Goal: Task Accomplishment & Management: Use online tool/utility

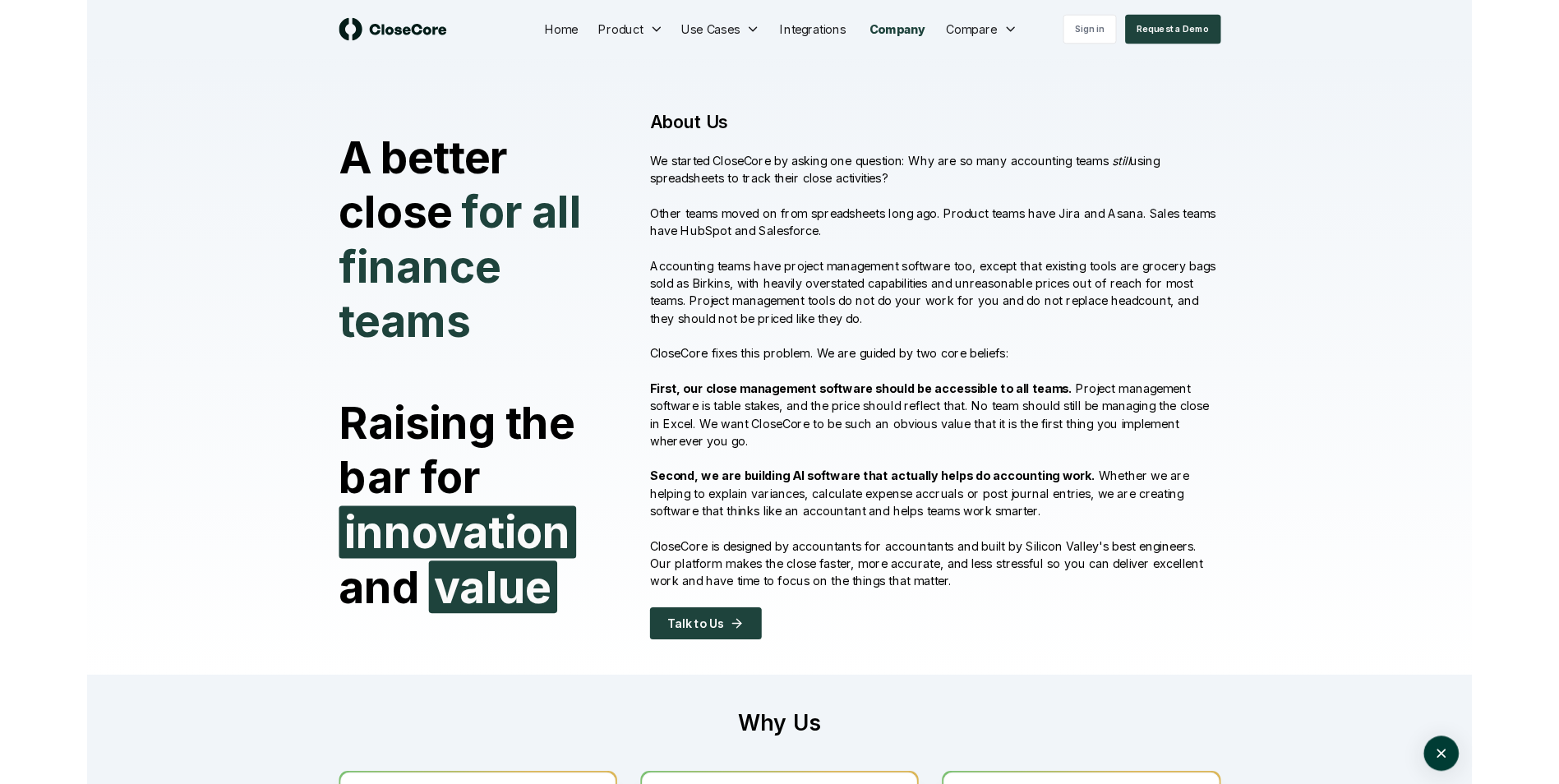
scroll to position [3611, 0]
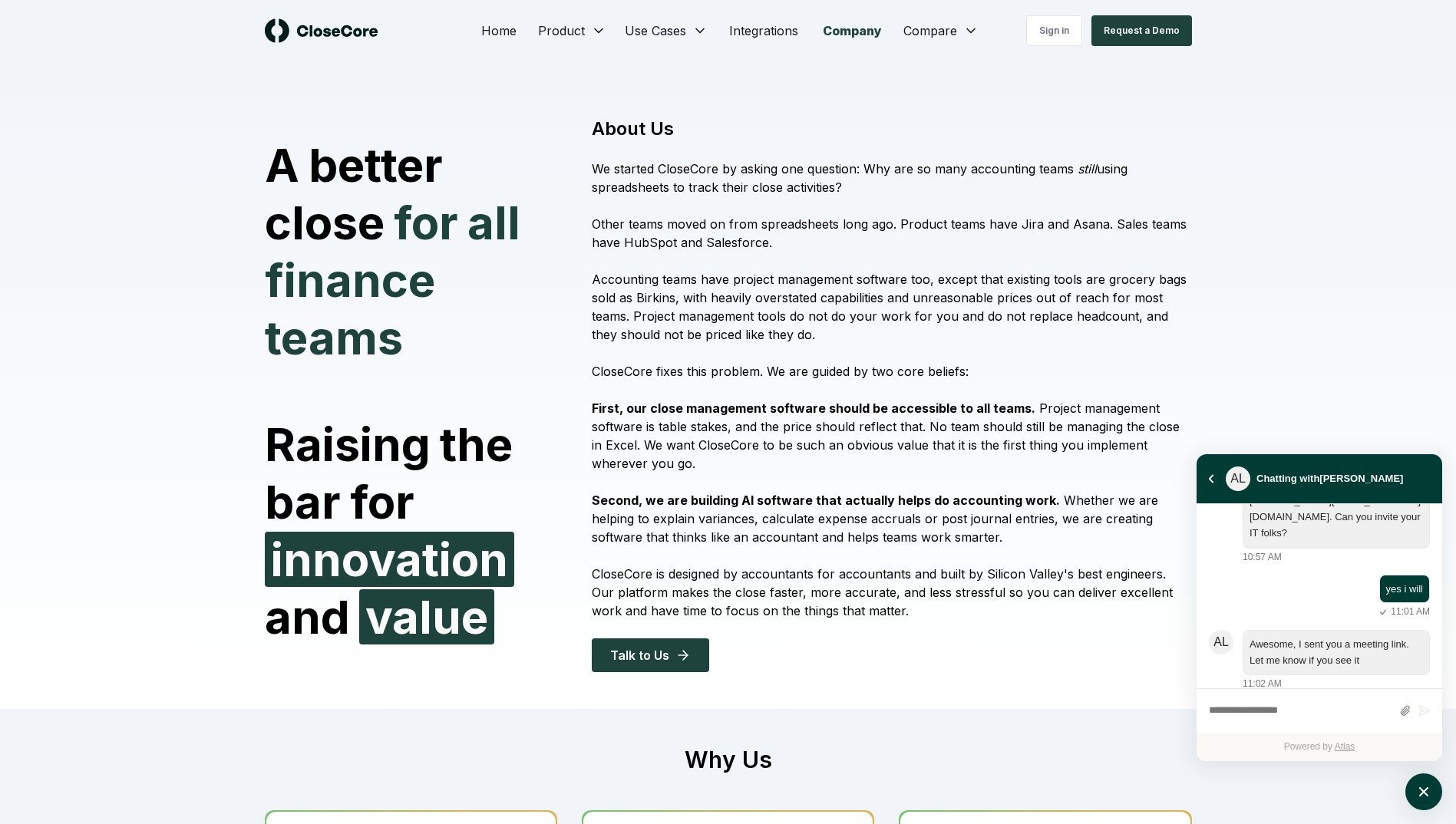
click at [1404, 143] on div "A better close for all finance teams Raising the bar for innovation and value A…" at bounding box center [728, 385] width 1456 height 648
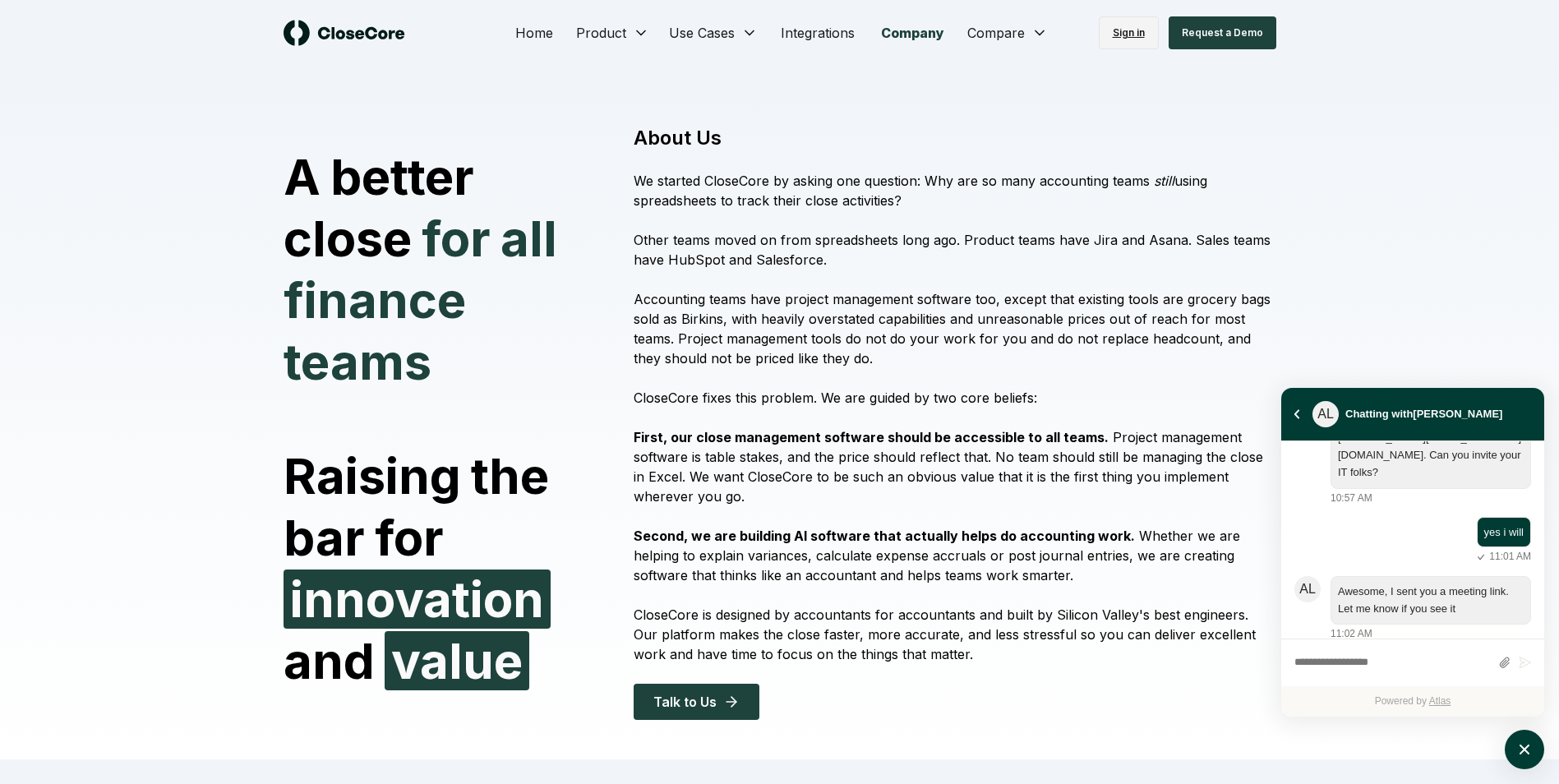
click at [1143, 33] on link "Sign in" at bounding box center [1129, 32] width 60 height 33
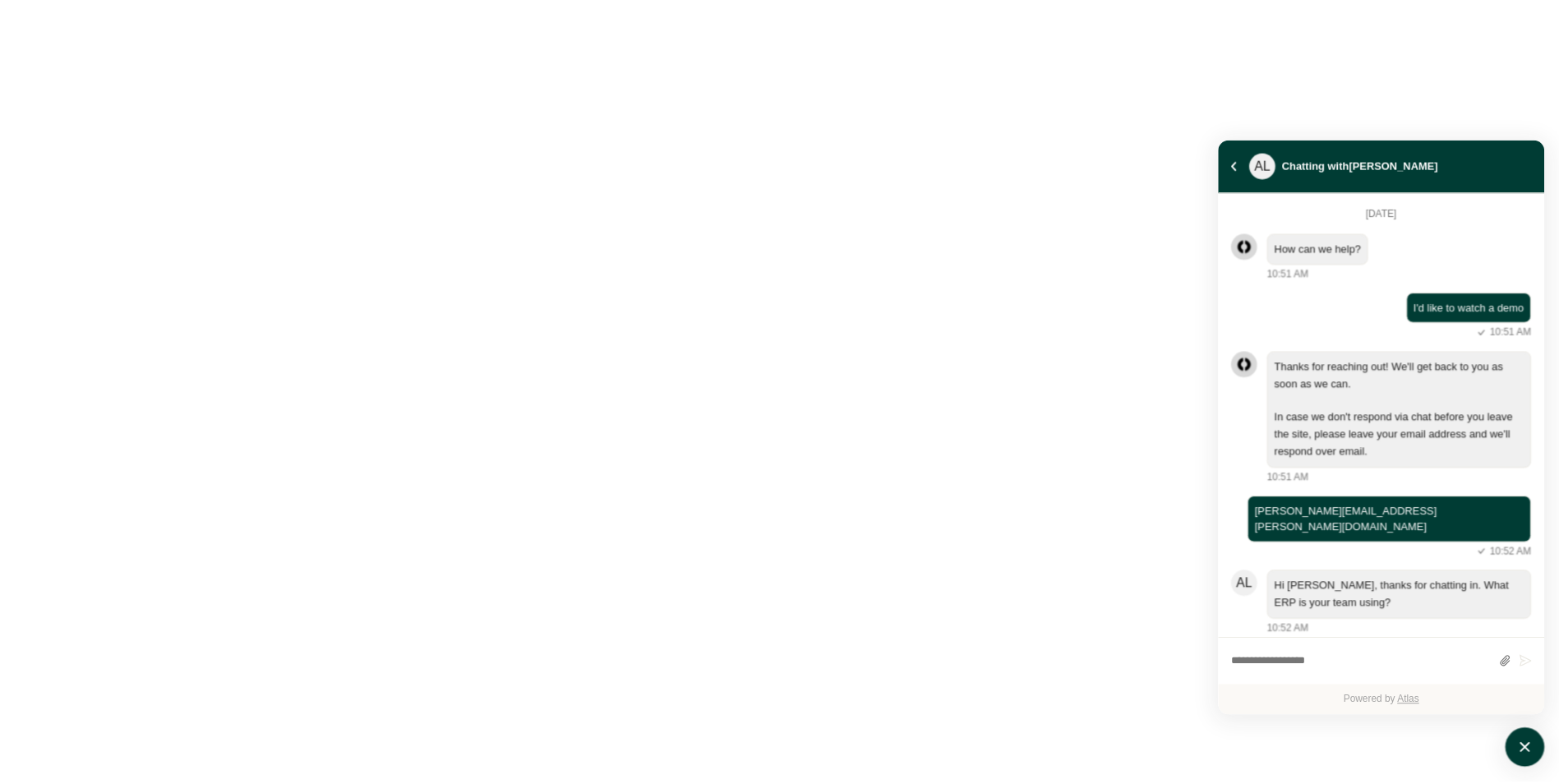
scroll to position [2873, 0]
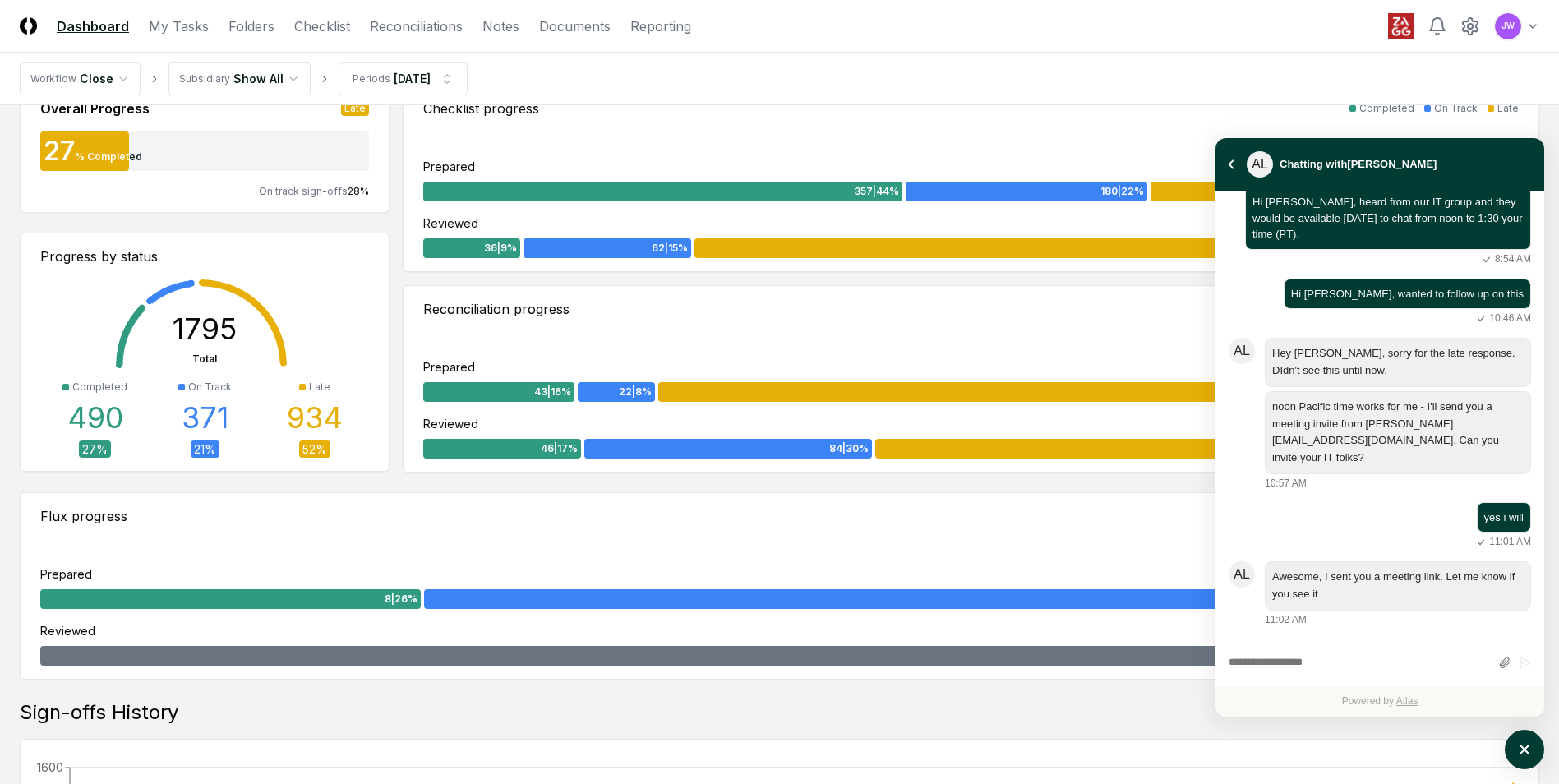
scroll to position [441, 0]
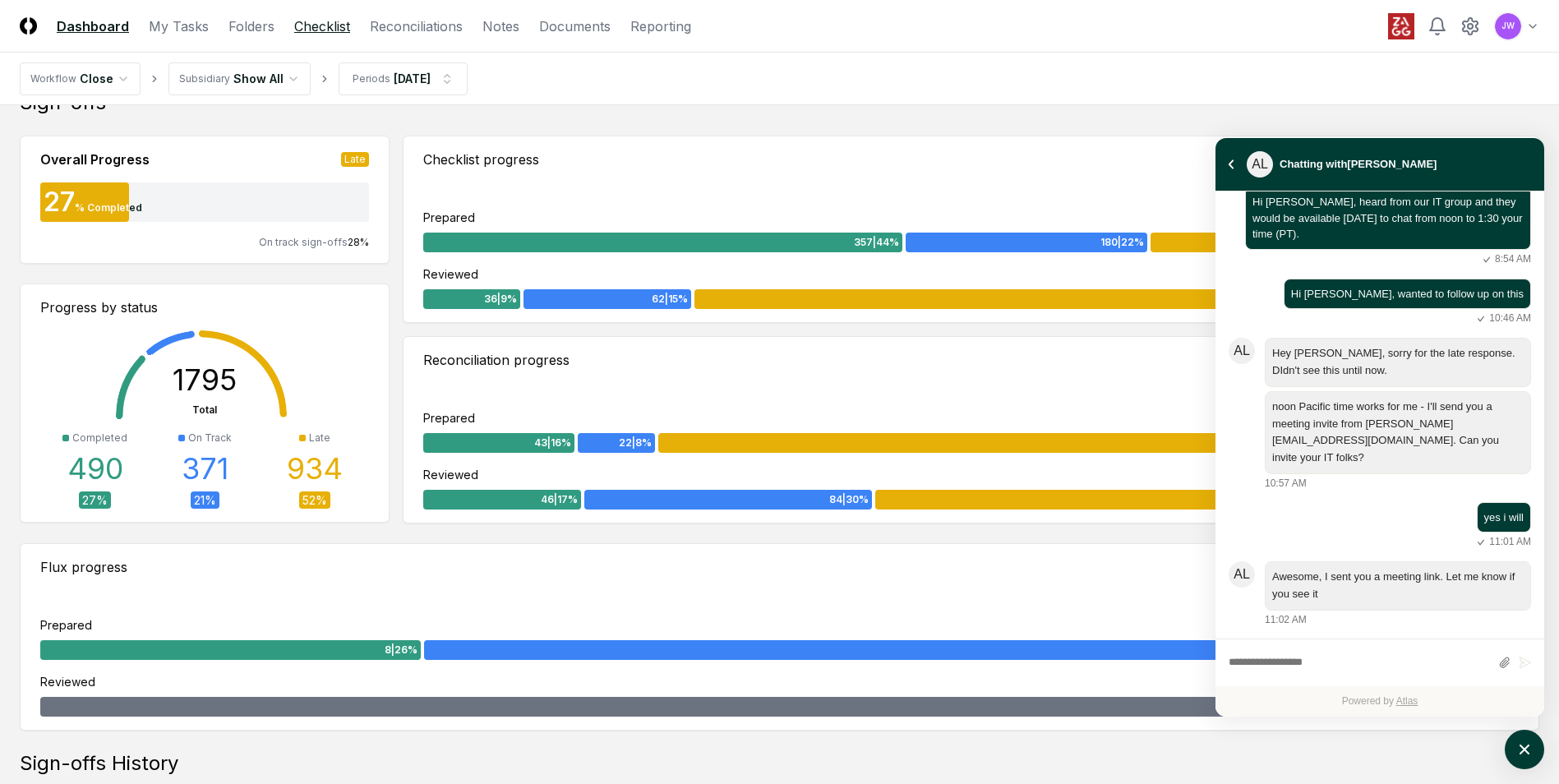
click at [324, 29] on link "Checklist" at bounding box center [322, 26] width 56 height 20
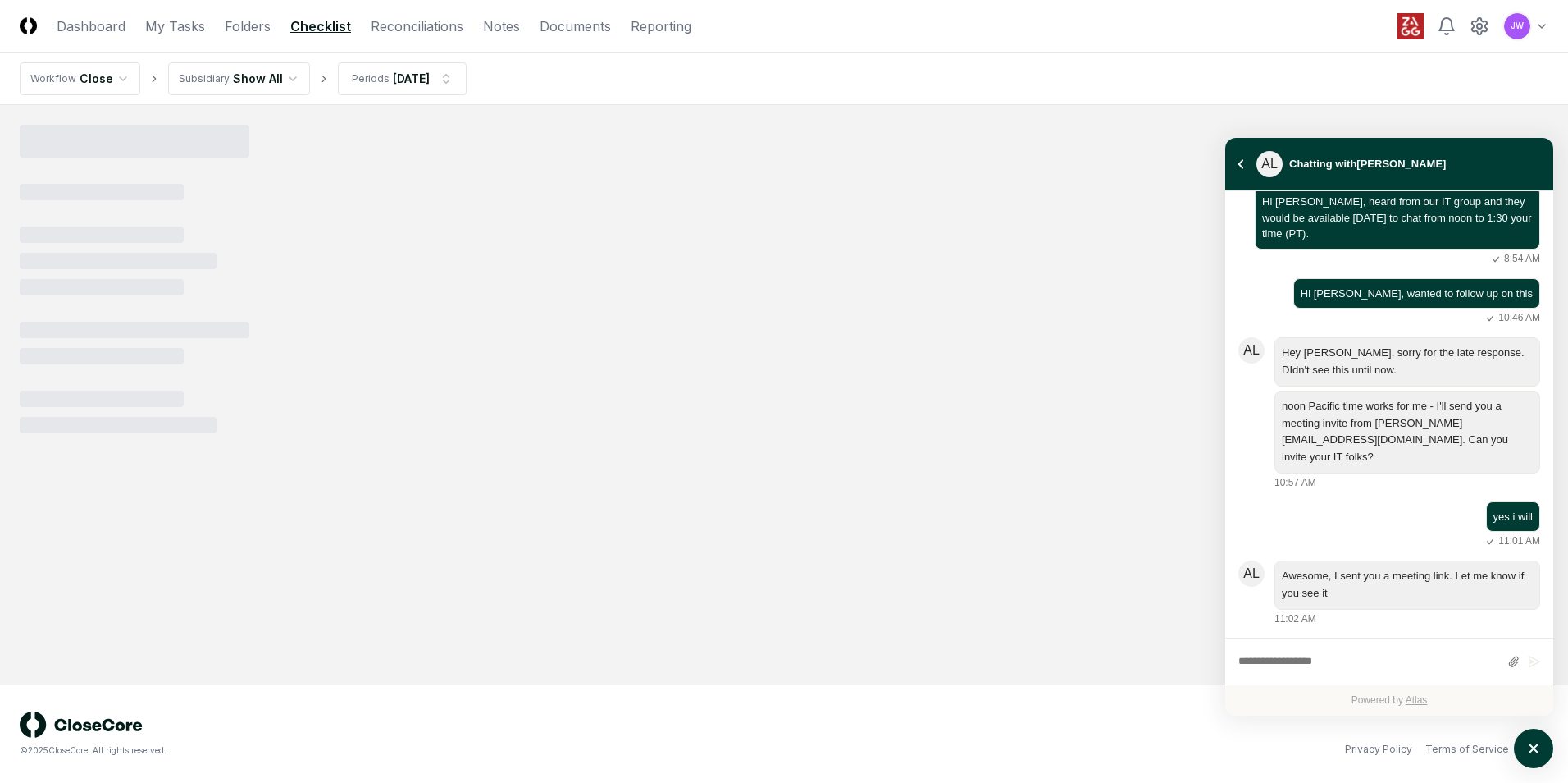
click at [286, 76] on html "CloseCore Dashboard My Tasks Folders Checklist Reconciliations Notes Documents …" at bounding box center [784, 392] width 1568 height 783
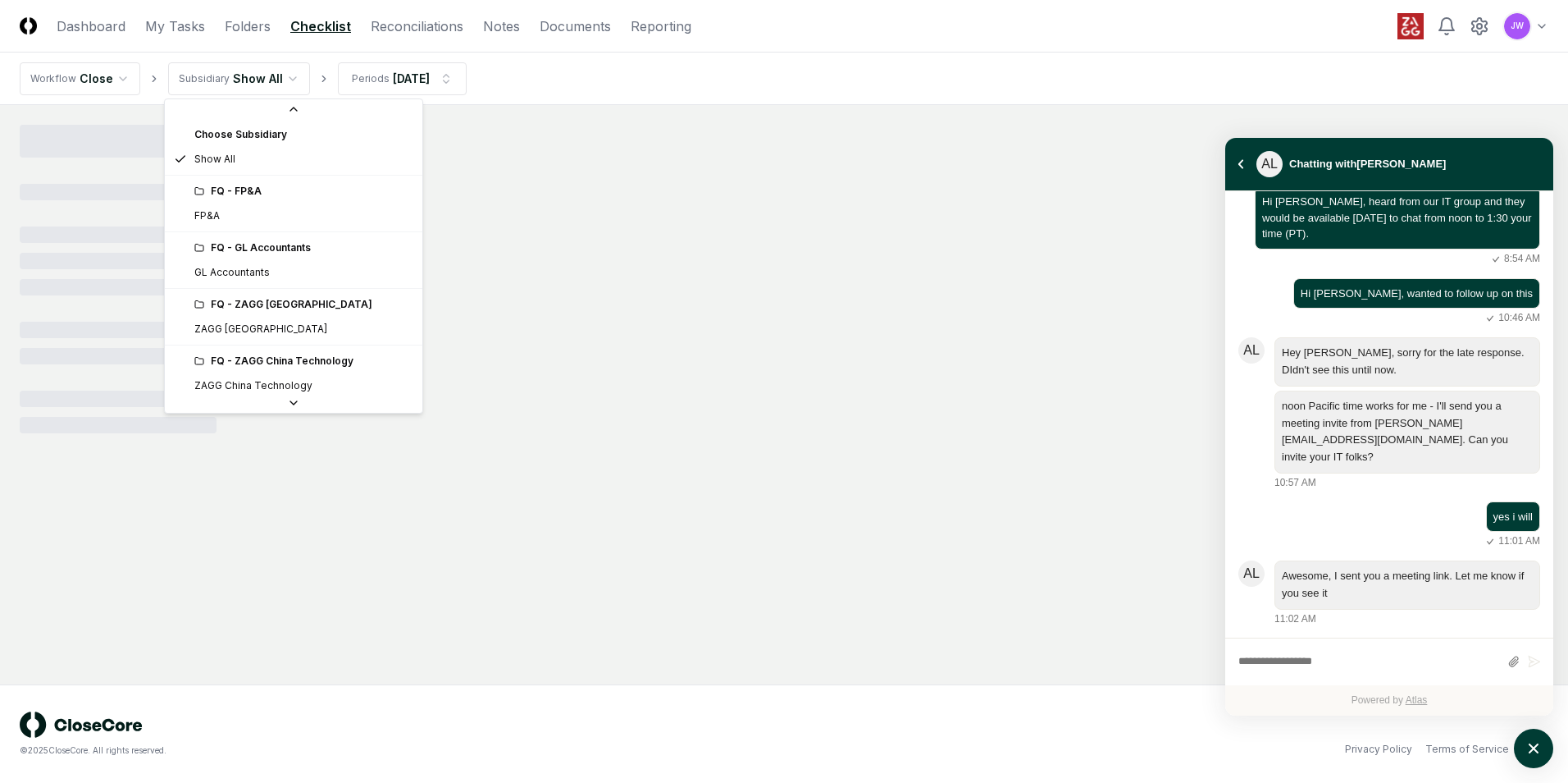
click at [287, 400] on icon at bounding box center [293, 403] width 13 height 13
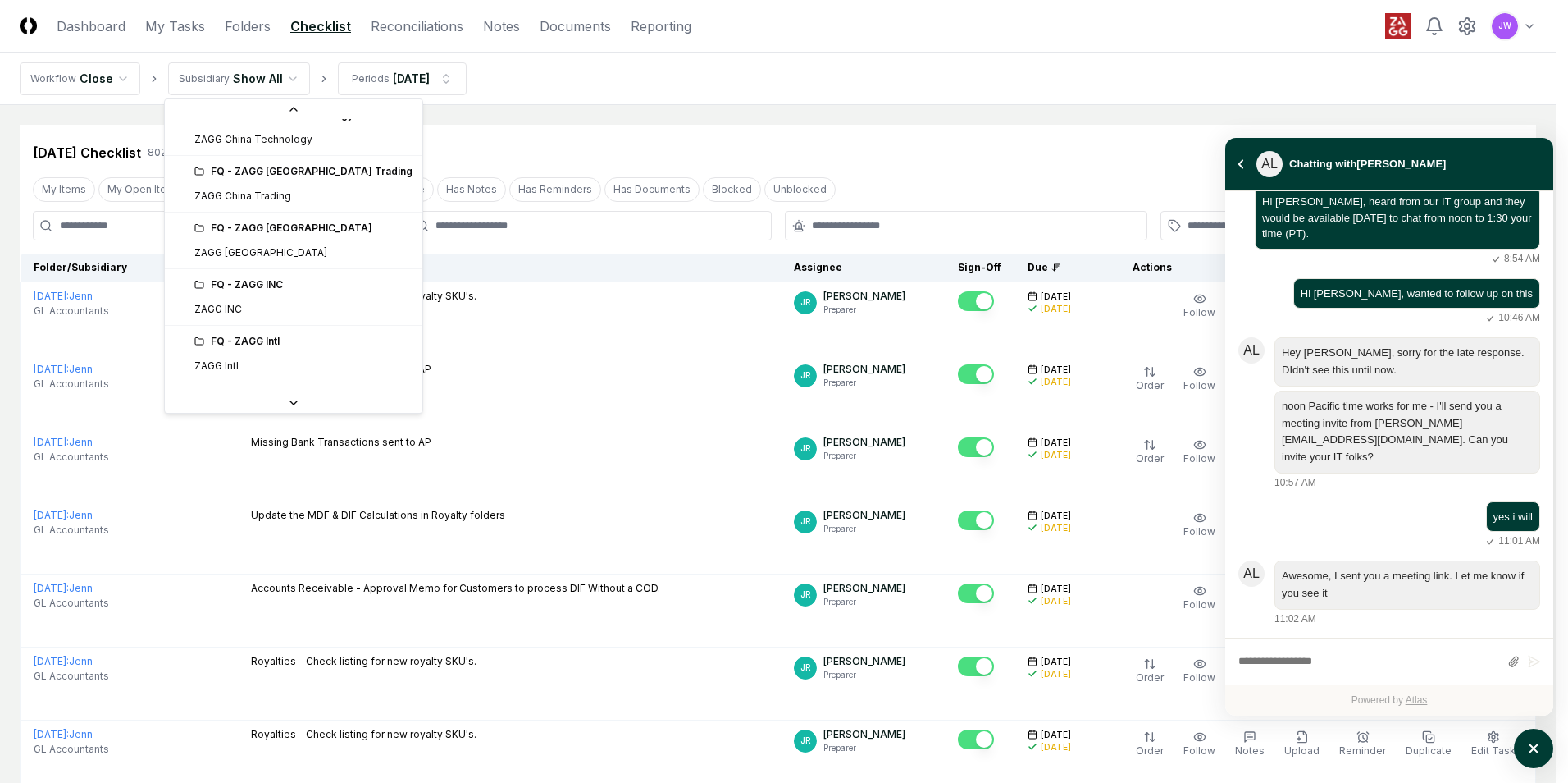
click at [291, 402] on icon at bounding box center [293, 402] width 7 height 3
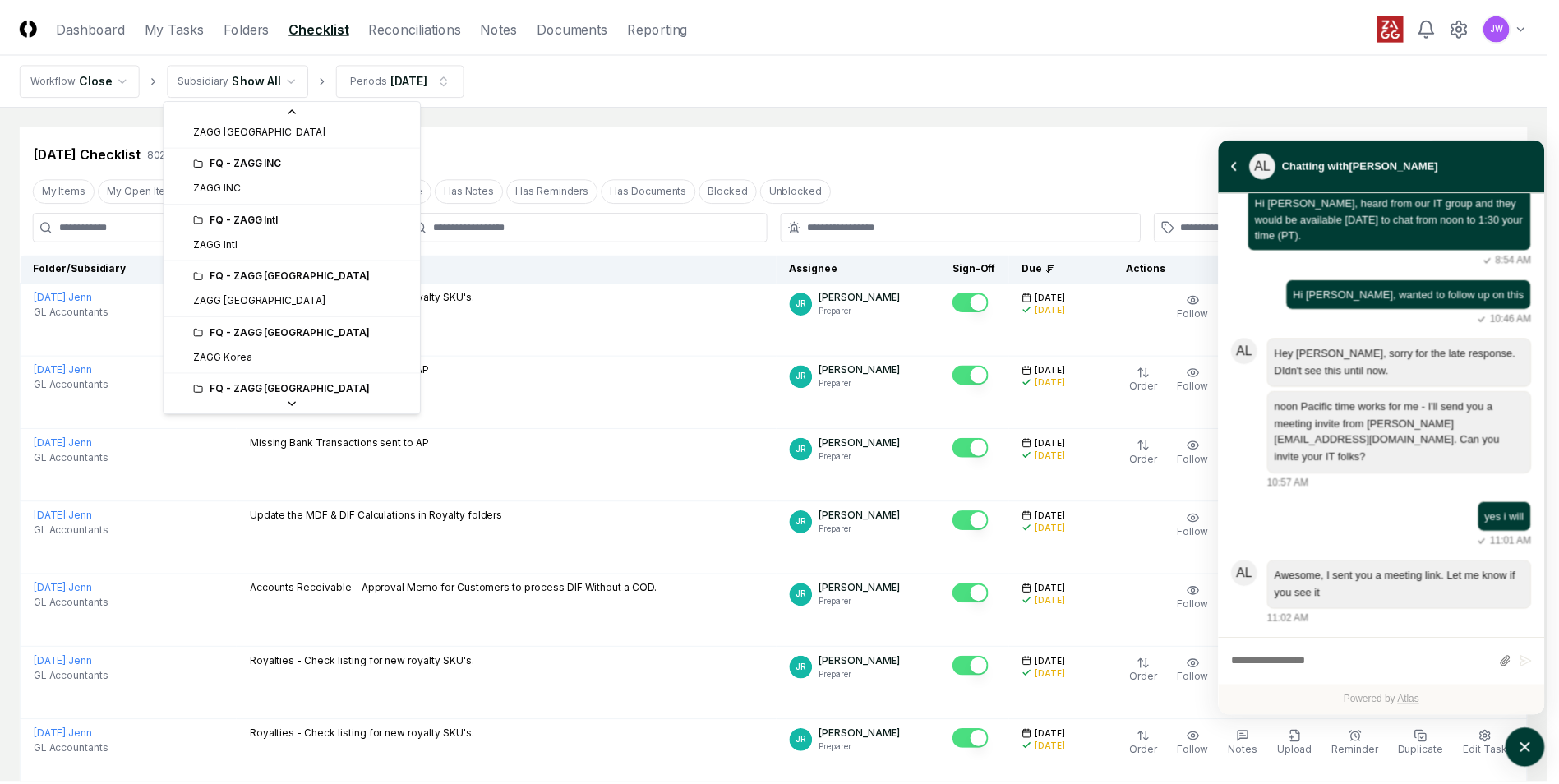
scroll to position [321, 0]
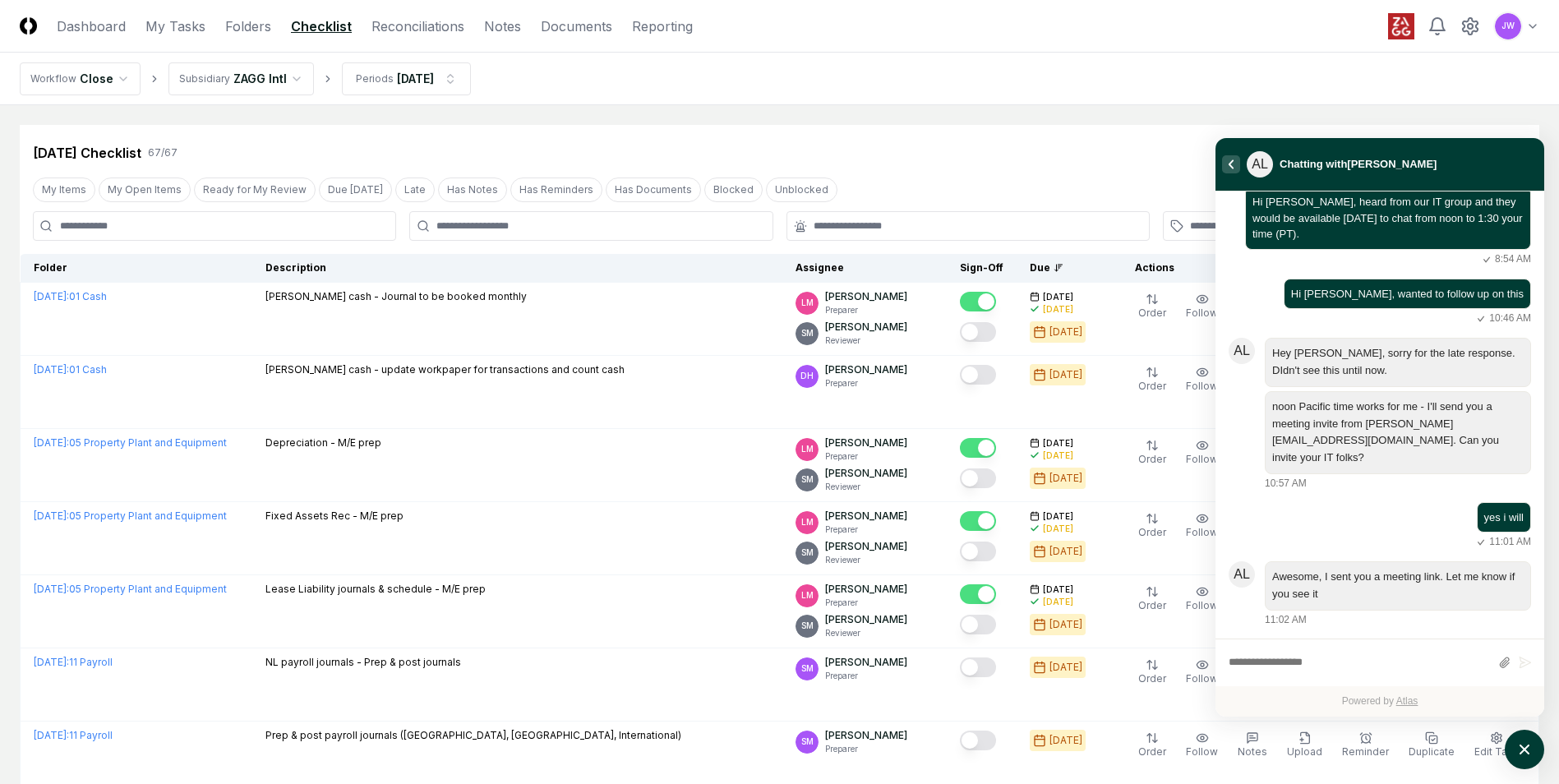
click at [1230, 165] on icon "atlas-back-button" at bounding box center [1231, 165] width 7 height 10
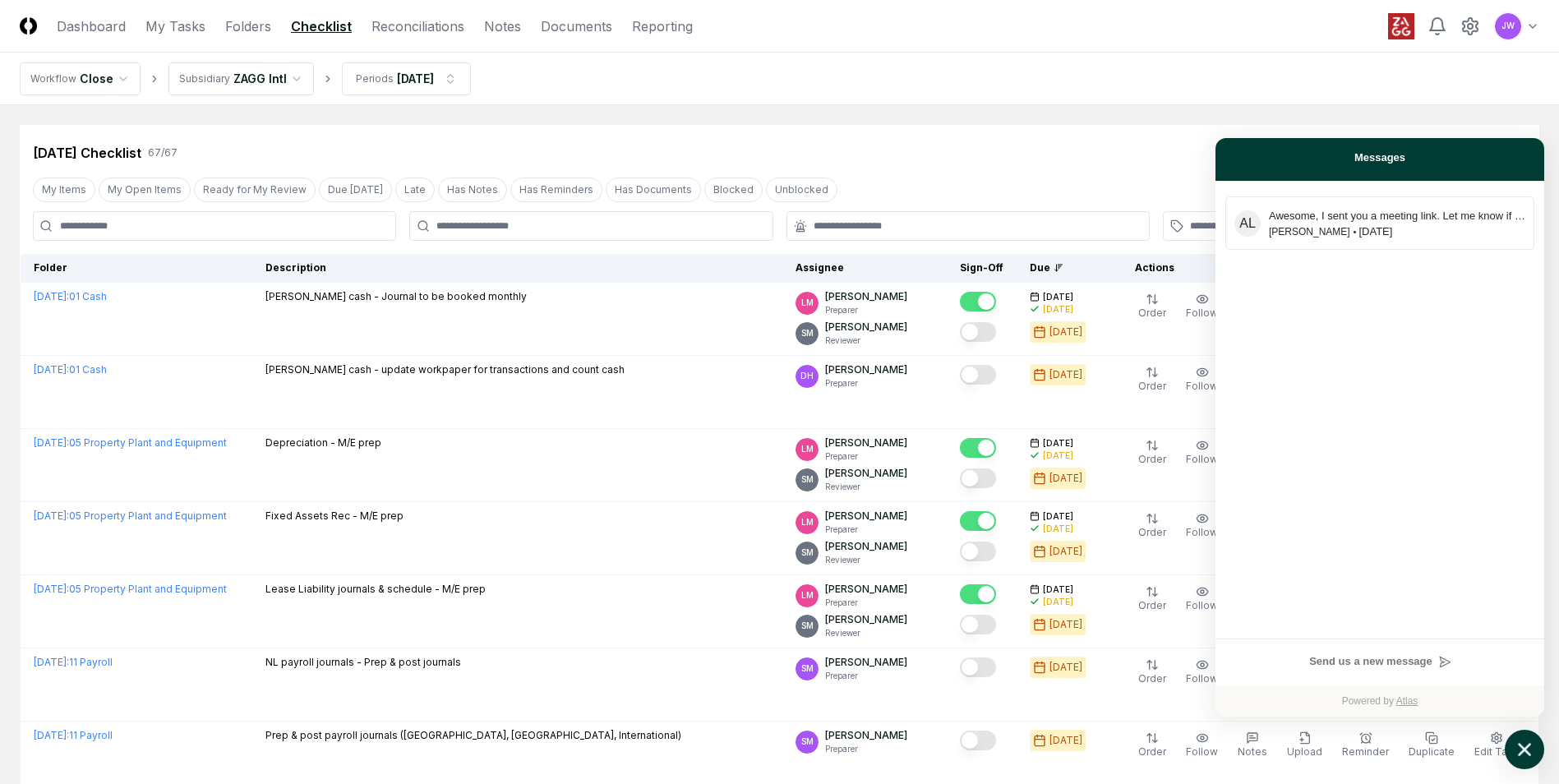
click at [1519, 756] on icon "atlas-launcher" at bounding box center [1525, 749] width 24 height 24
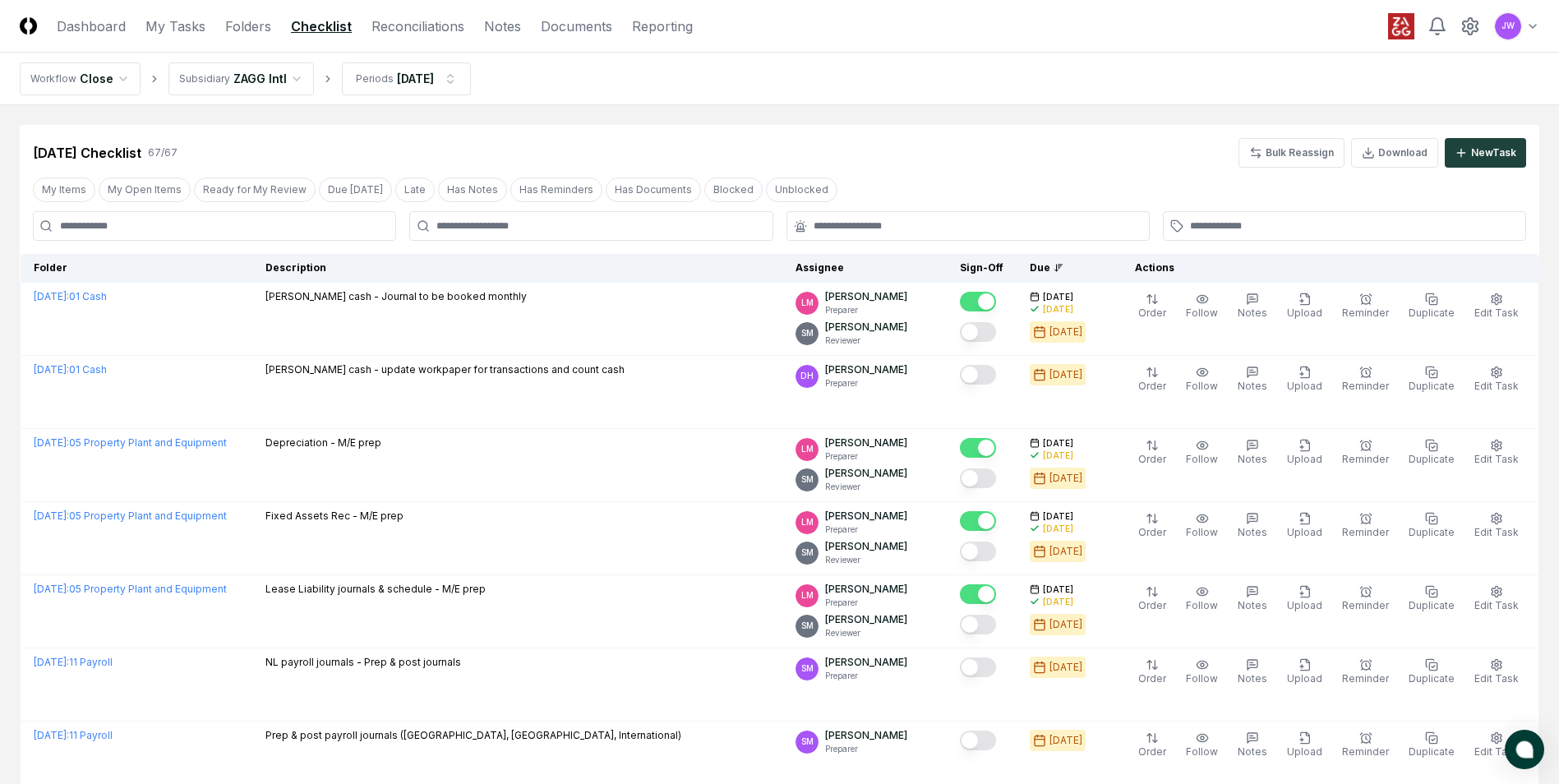
click at [1016, 239] on div at bounding box center [968, 225] width 364 height 29
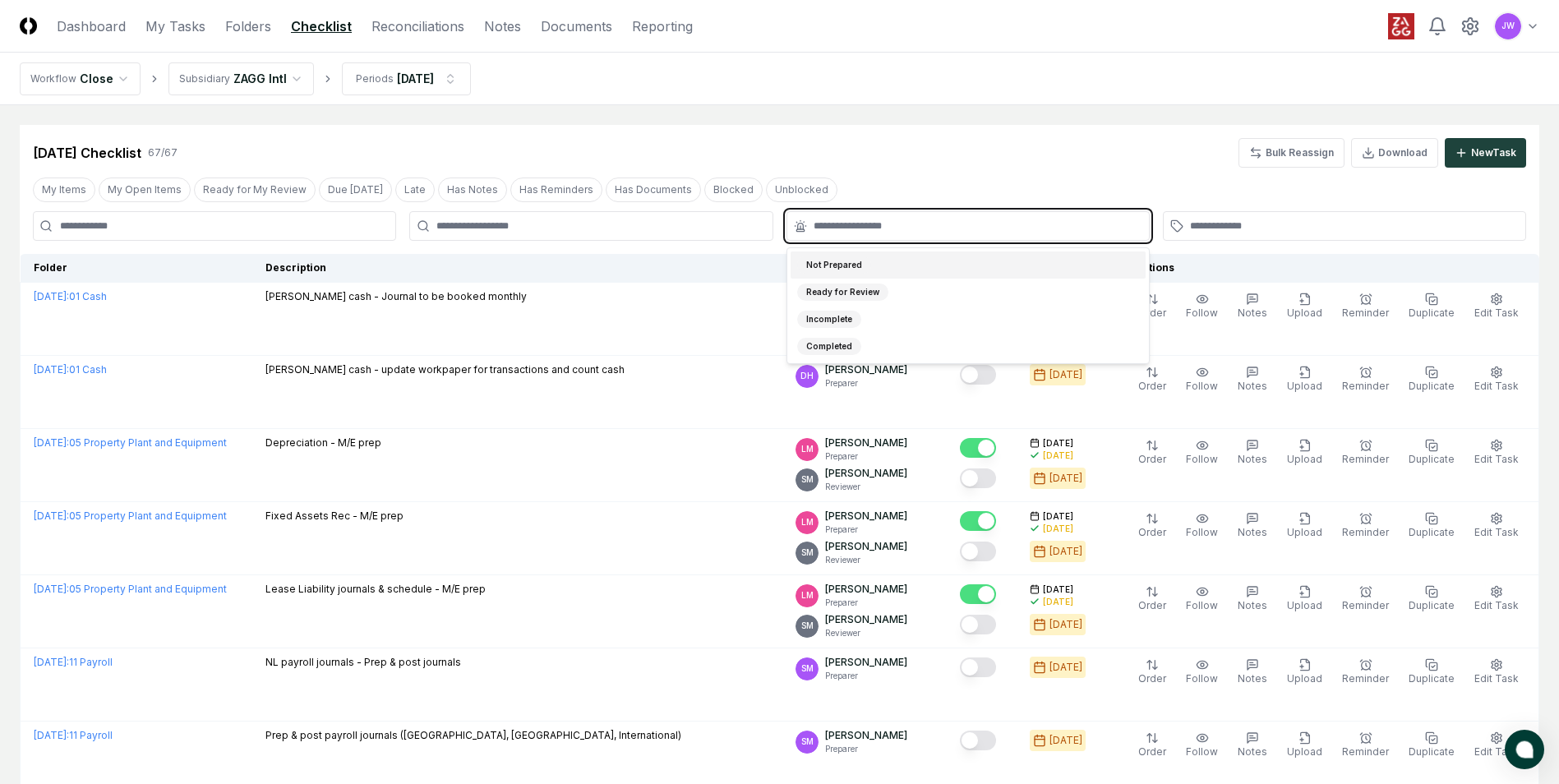
click at [1039, 219] on input "text" at bounding box center [977, 226] width 326 height 15
click at [897, 323] on div "Incomplete" at bounding box center [968, 319] width 355 height 27
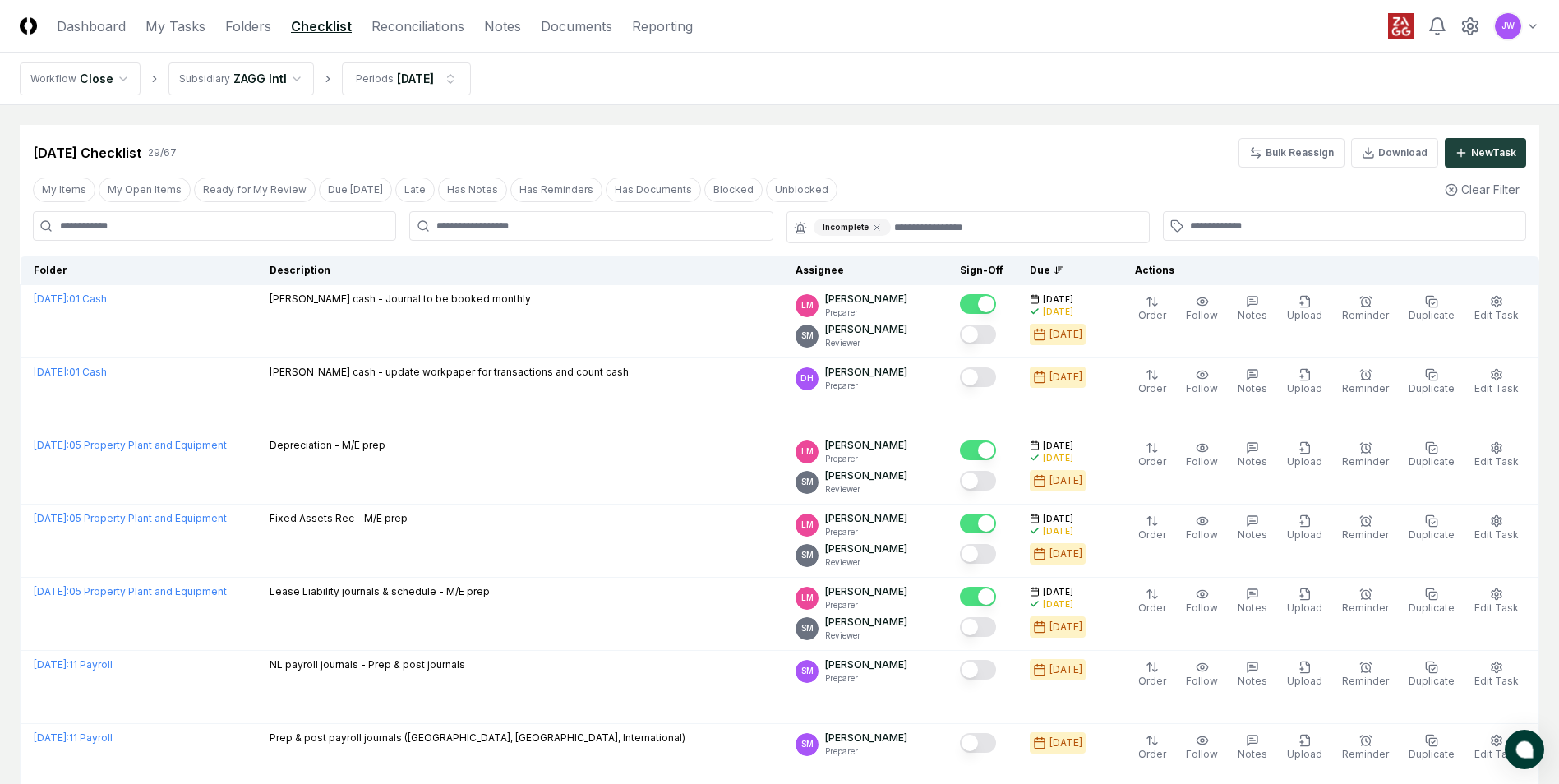
click at [1038, 137] on div "Sep 2025 Checklist 29 / 67 Bulk Reassign Download New Task" at bounding box center [780, 146] width 1520 height 43
drag, startPoint x: 1558, startPoint y: 219, endPoint x: 1577, endPoint y: 332, distance: 114.6
click at [872, 230] on icon at bounding box center [877, 227] width 10 height 10
click at [965, 75] on nav "Workflow Close Subsidiary ZAGG Intl Periods Sep 2025" at bounding box center [780, 78] width 1559 height 52
